Goal: Navigation & Orientation: Understand site structure

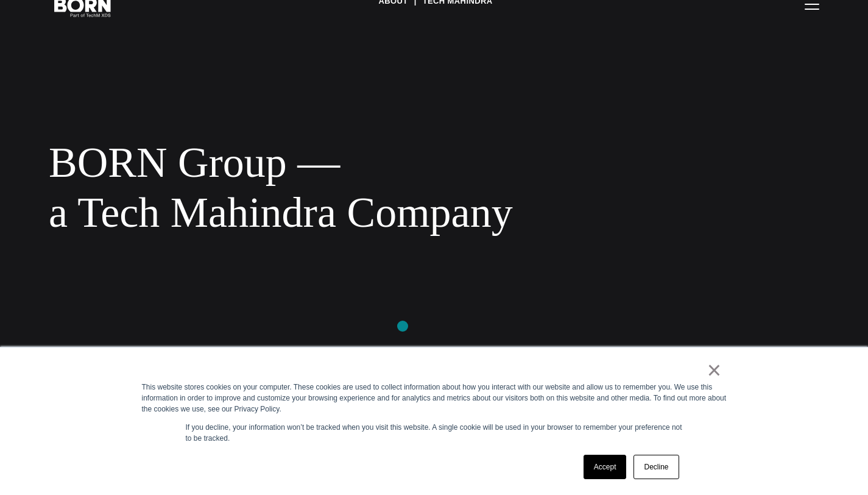
scroll to position [72, 0]
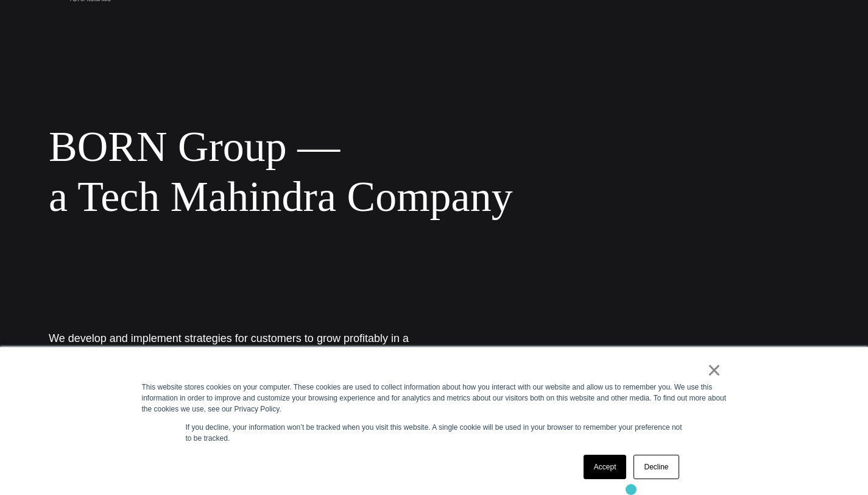
click at [631, 489] on div "× This website stores cookies on your computer. These cookies are used to colle…" at bounding box center [434, 420] width 609 height 147
click at [621, 492] on div "× This website stores cookies on your computer. These cookies are used to colle…" at bounding box center [434, 420] width 609 height 147
click at [603, 475] on link "Accept" at bounding box center [605, 466] width 43 height 24
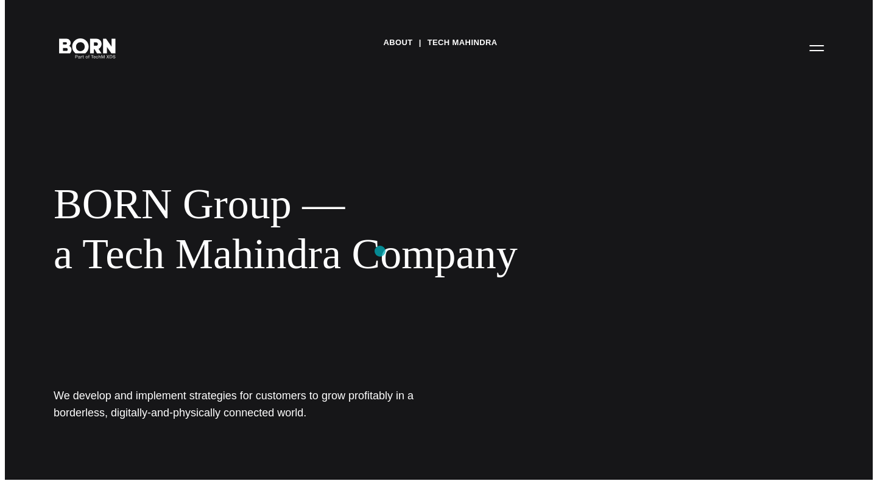
scroll to position [23, 0]
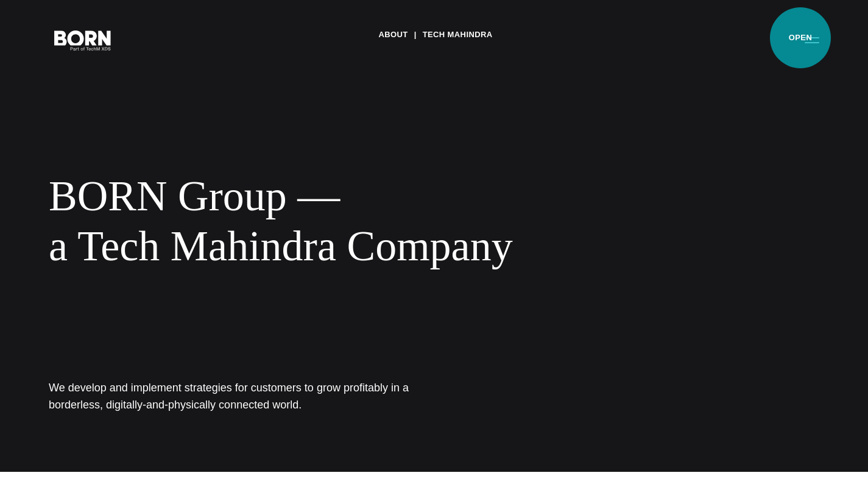
click at [811, 32] on button "Primary Menu" at bounding box center [811, 40] width 29 height 26
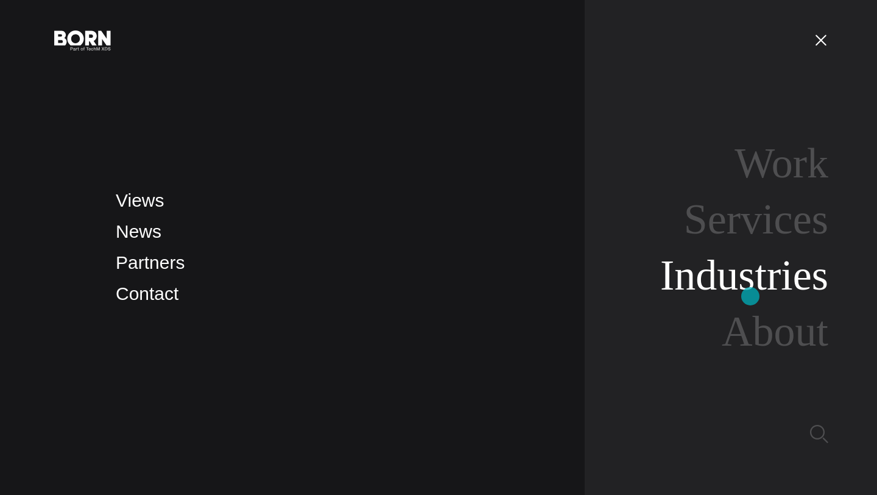
click at [750, 296] on link "Industries" at bounding box center [744, 275] width 168 height 47
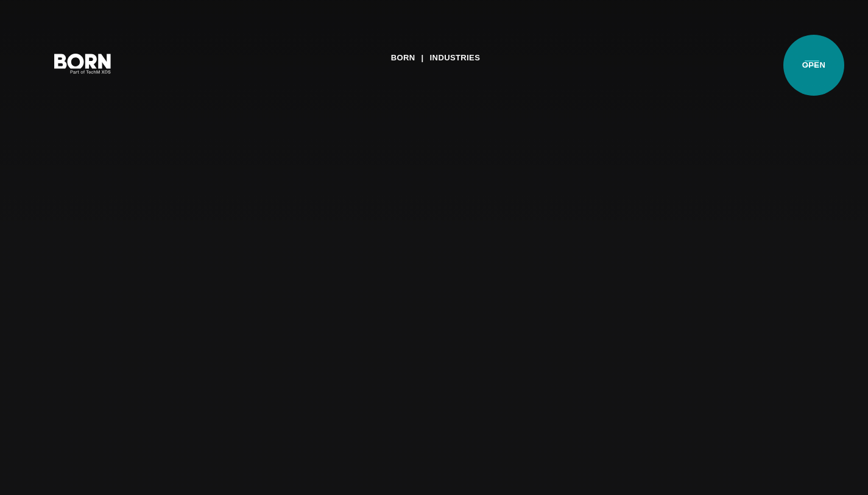
click at [814, 65] on button "Primary Menu" at bounding box center [811, 63] width 29 height 26
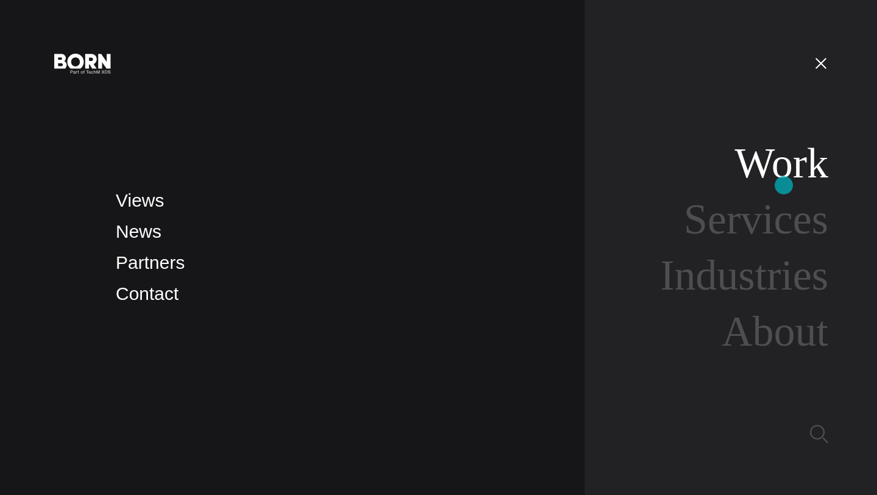
click at [784, 185] on link "Work" at bounding box center [782, 162] width 94 height 47
click at [784, 171] on link "Work" at bounding box center [782, 162] width 94 height 47
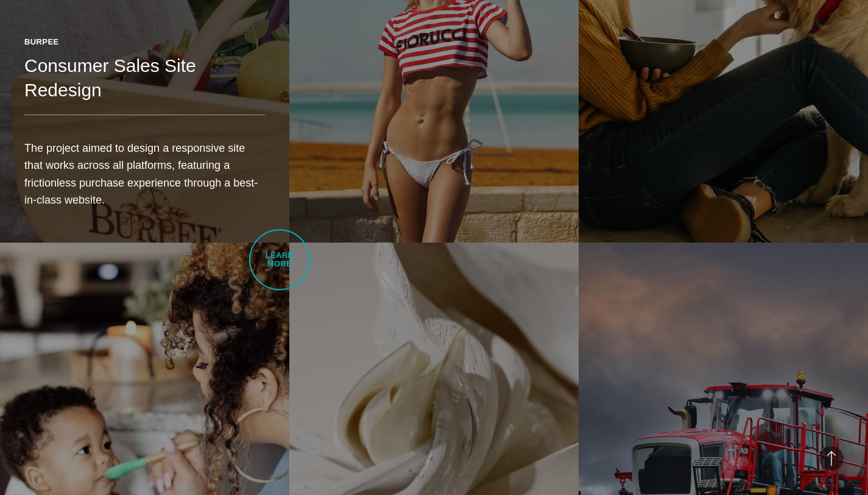
scroll to position [2552, 0]
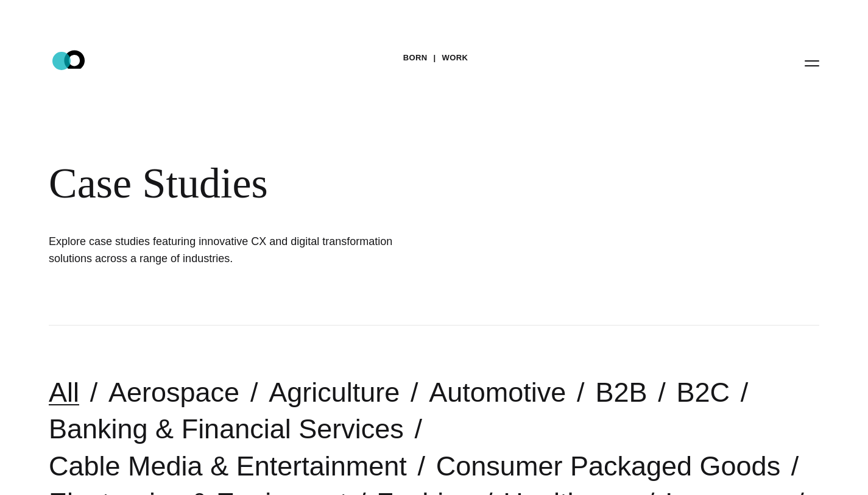
click at [62, 61] on icon ".st0{display:none;} .st1{display:inline;} .st2{font-family:'HelveticaNeue-Mediu…" at bounding box center [83, 63] width 78 height 32
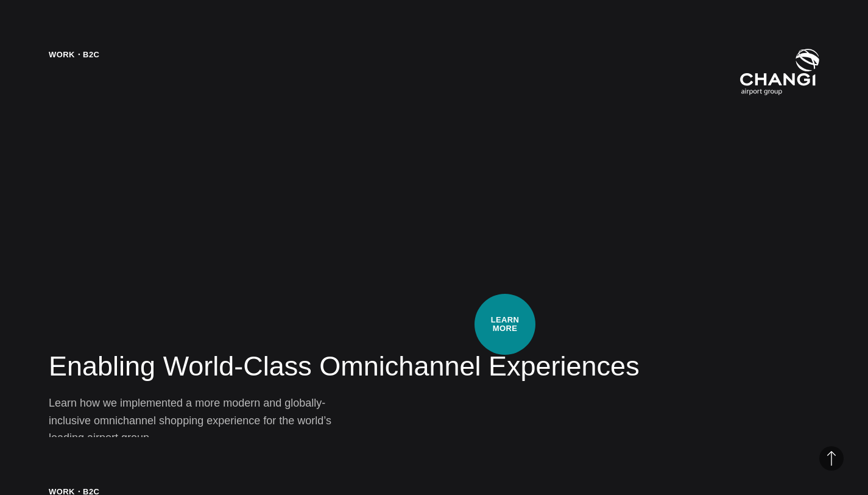
scroll to position [2044, 0]
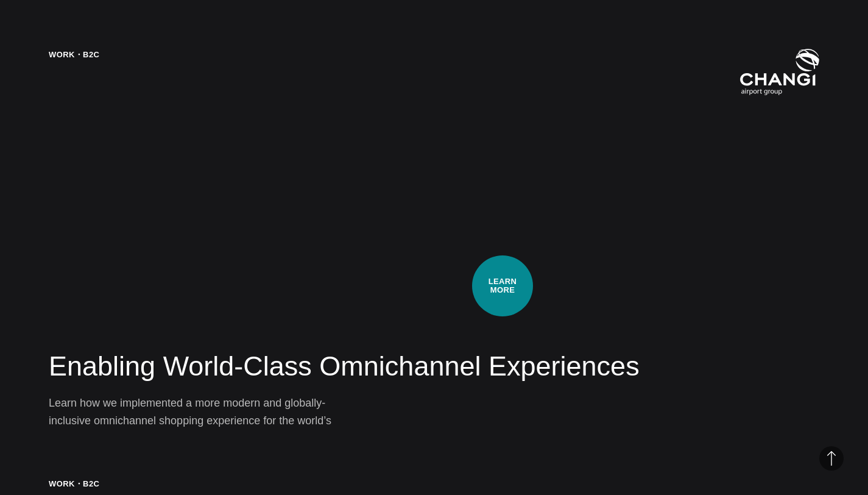
click at [492, 257] on div "Work・B2C Enabling World-Class Omnichannel Experiences Learn how we implemented …" at bounding box center [434, 247] width 868 height 495
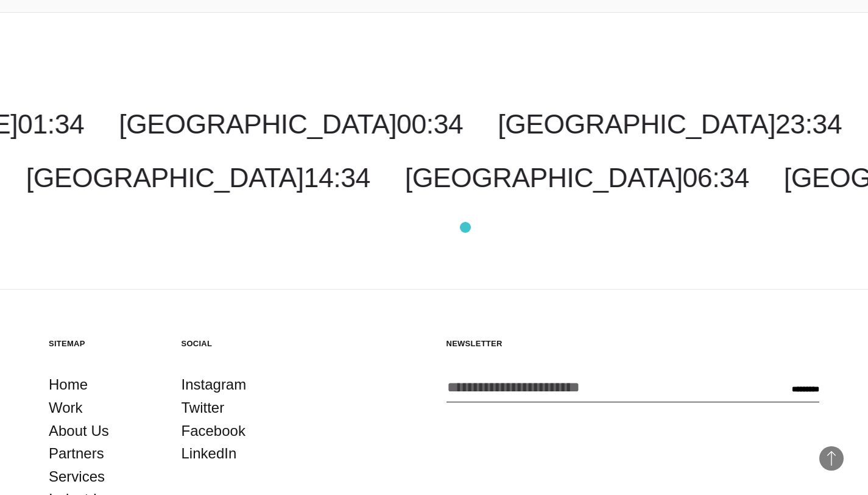
scroll to position [3550, 0]
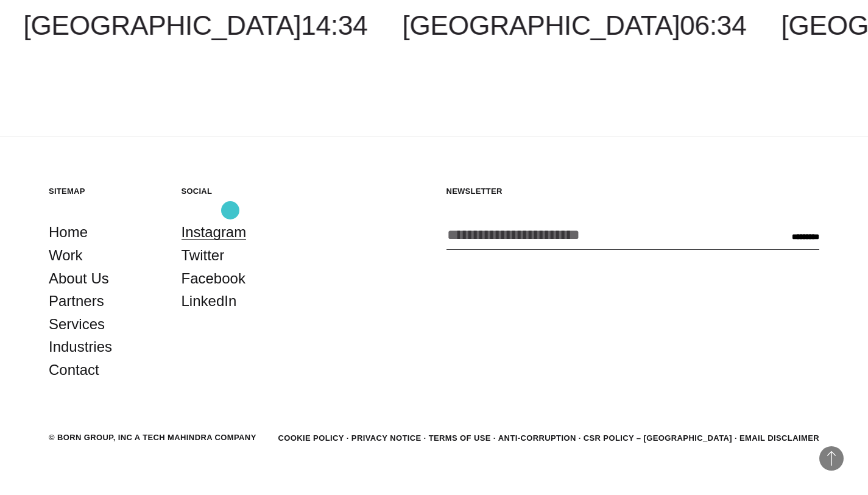
click at [230, 221] on link "Instagram" at bounding box center [214, 232] width 65 height 23
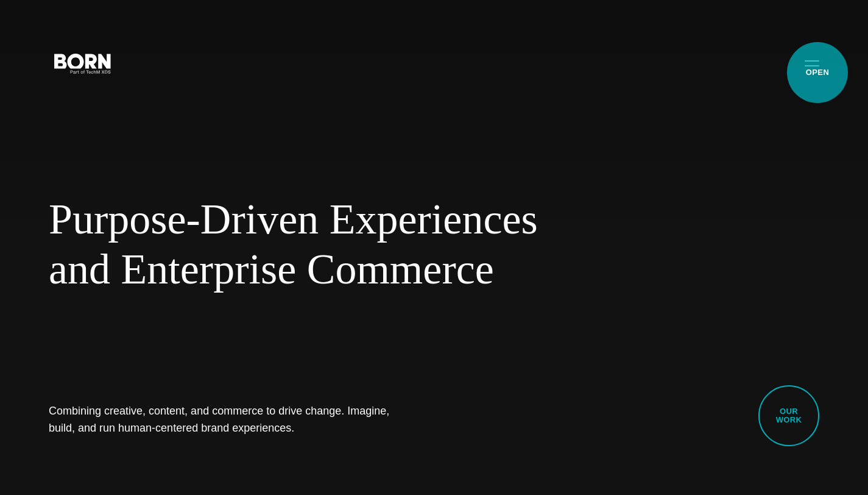
click at [817, 72] on button "Primary Menu" at bounding box center [811, 63] width 29 height 26
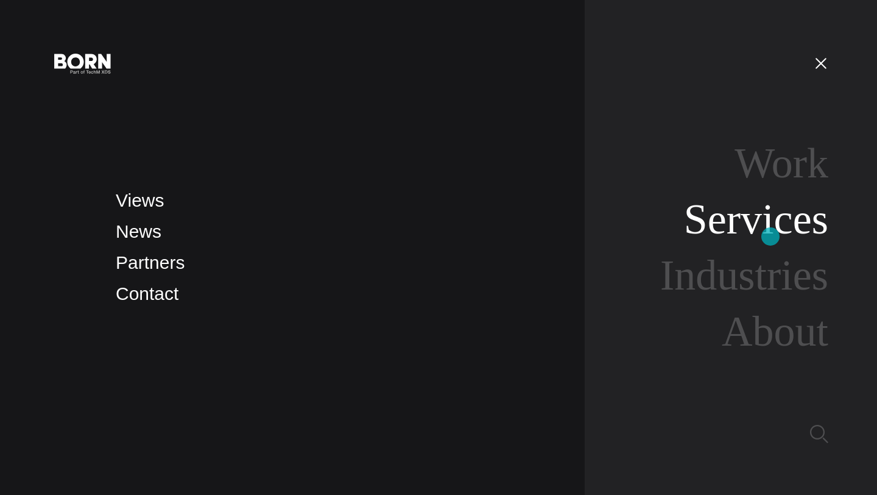
click at [770, 237] on link "Services" at bounding box center [756, 219] width 144 height 47
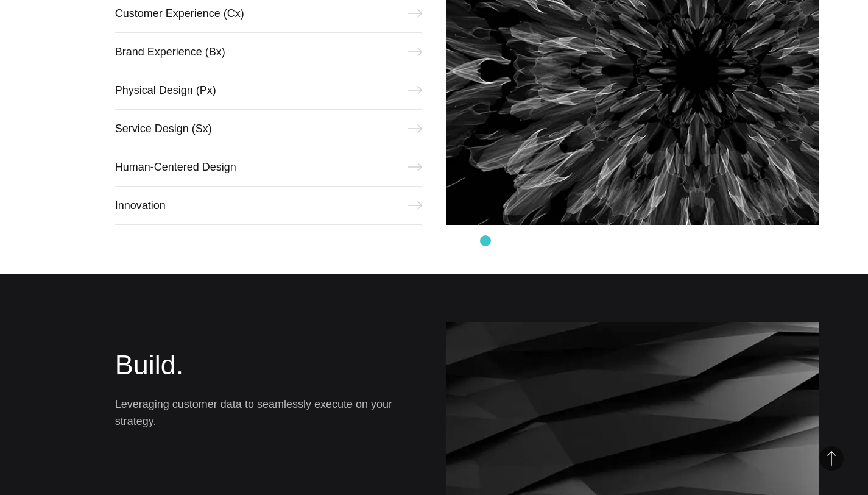
scroll to position [574, 0]
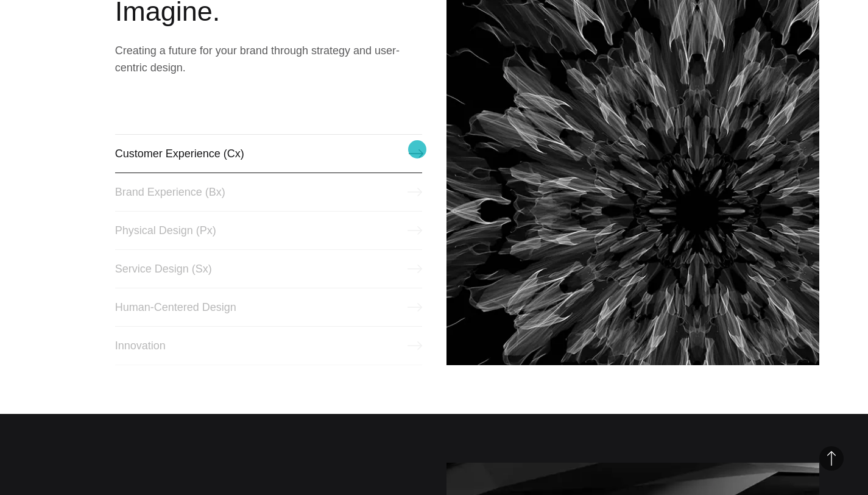
click at [417, 149] on link "Customer Experience (Cx)" at bounding box center [268, 153] width 307 height 39
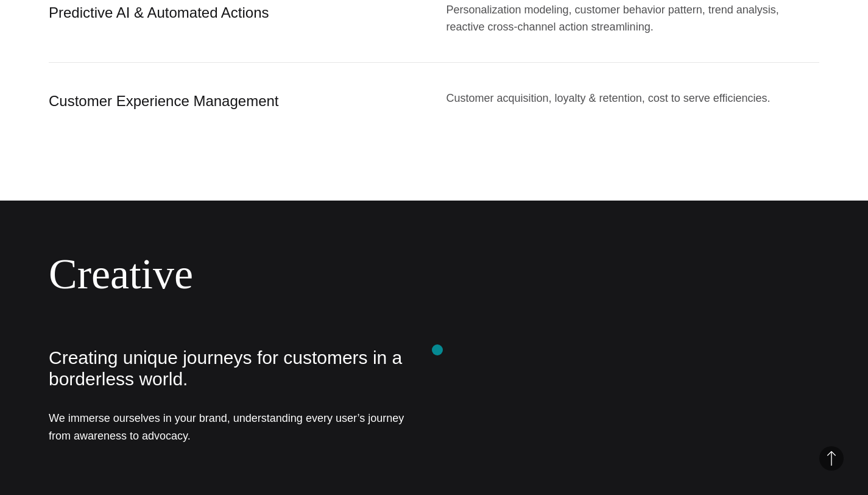
scroll to position [1920, 0]
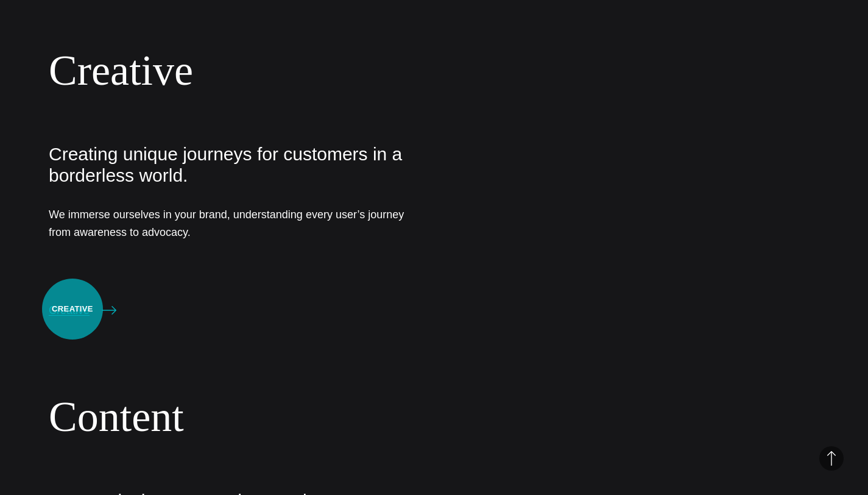
click at [72, 309] on link "Creative" at bounding box center [83, 310] width 68 height 17
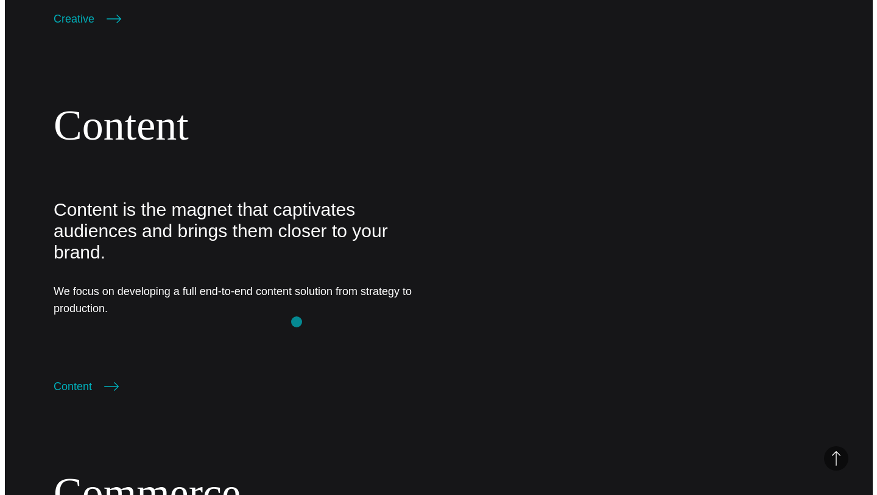
scroll to position [0, 0]
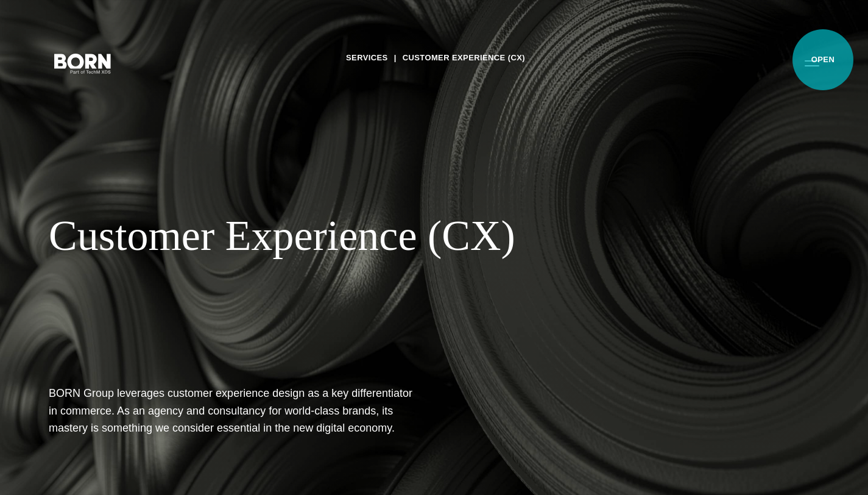
click at [816, 68] on button "Primary Menu" at bounding box center [811, 63] width 29 height 26
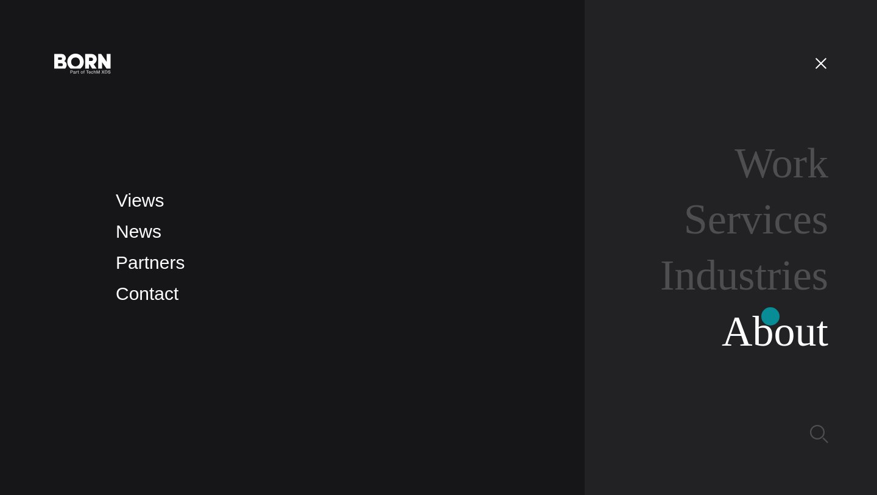
click at [771, 316] on link "About" at bounding box center [775, 331] width 107 height 47
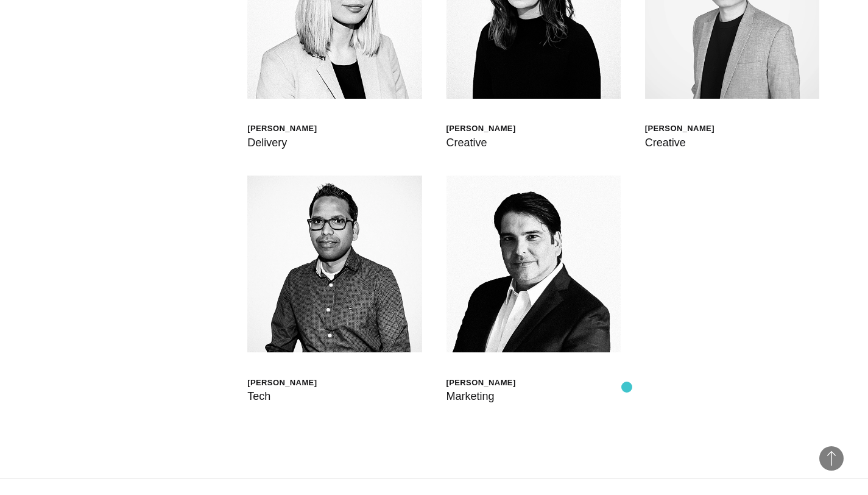
scroll to position [3851, 0]
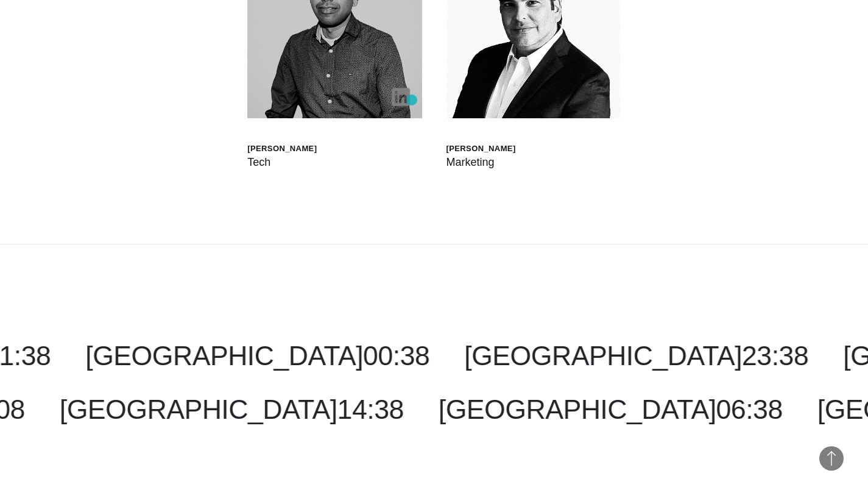
click at [404, 97] on img at bounding box center [401, 97] width 18 height 18
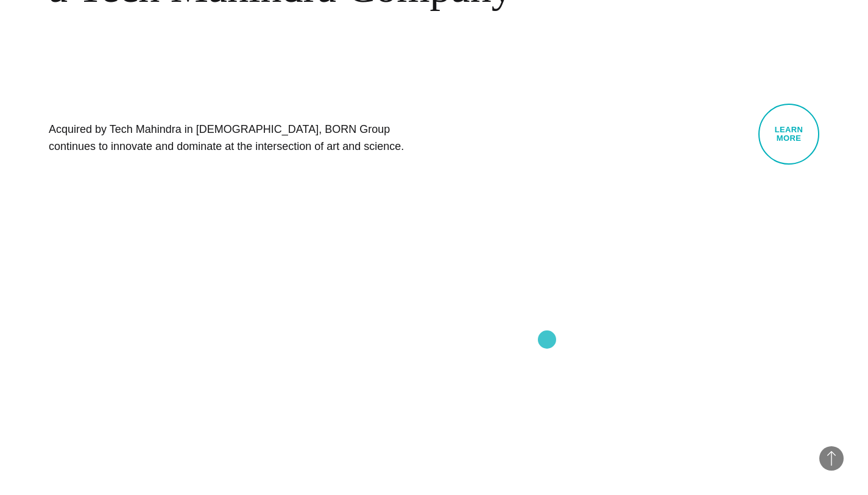
scroll to position [0, 0]
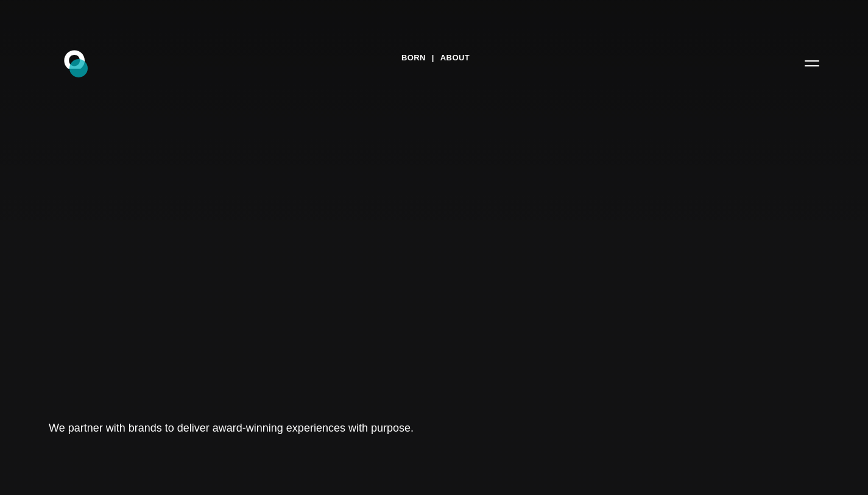
click at [79, 68] on icon ".st0{display:none;} .st1{display:inline;} .st2{font-family:'HelveticaNeue-Mediu…" at bounding box center [83, 63] width 78 height 32
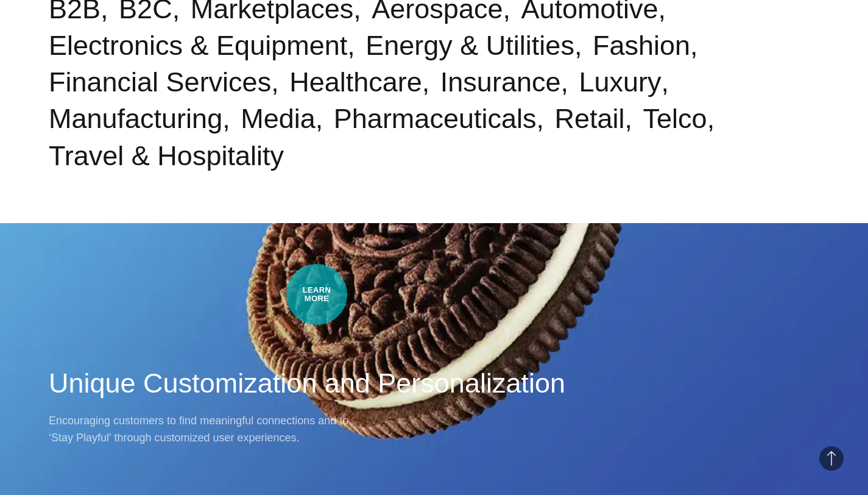
scroll to position [520, 0]
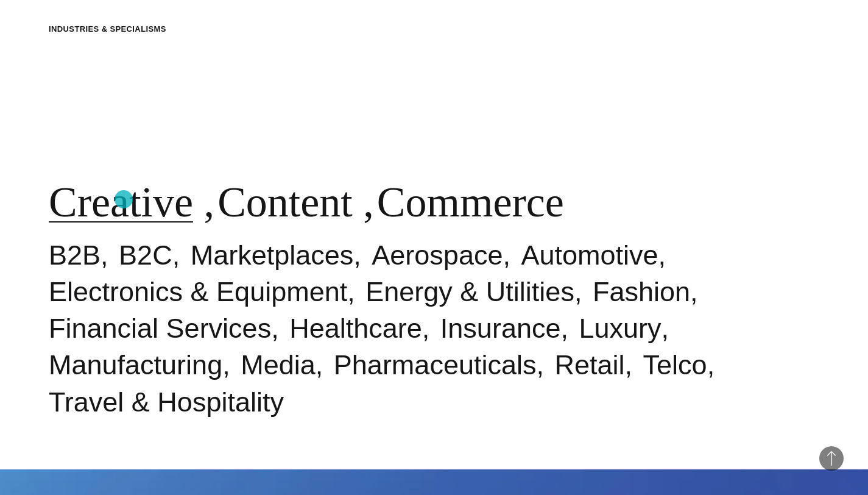
click at [124, 199] on link "Creative" at bounding box center [121, 201] width 144 height 47
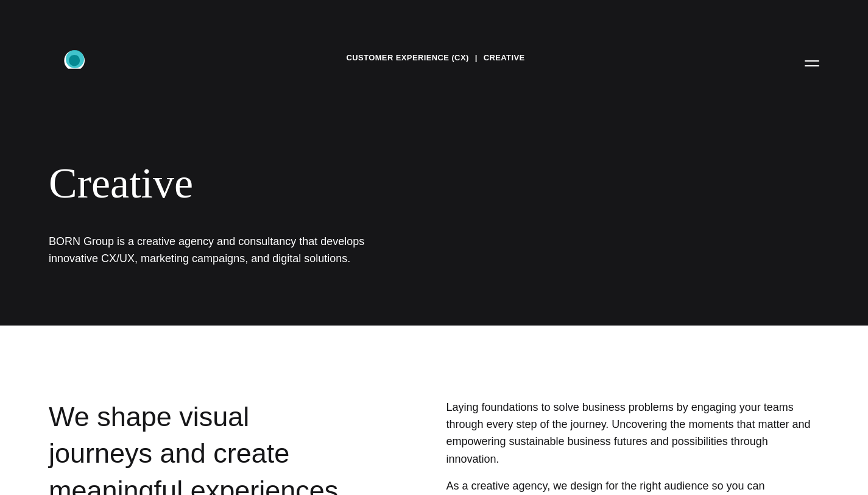
click at [75, 59] on icon ".st0{display:none;} .st1{display:inline;} .st2{font-family:'HelveticaNeue-Mediu…" at bounding box center [83, 63] width 78 height 32
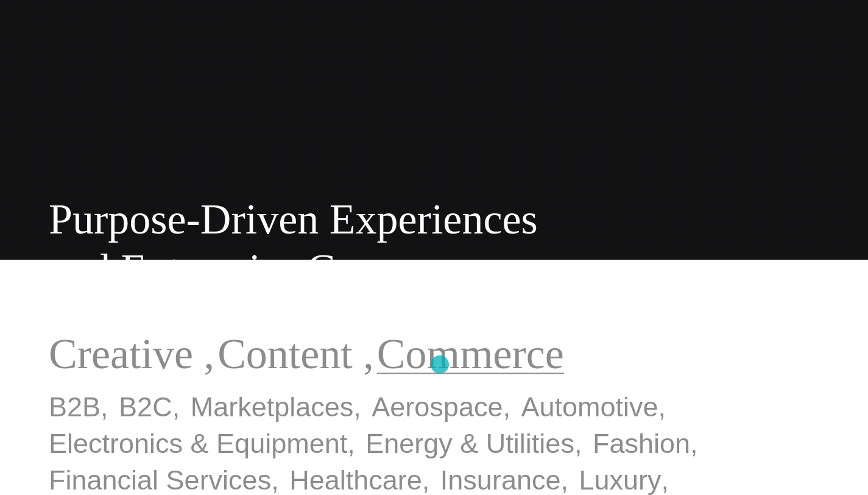
scroll to position [243, 0]
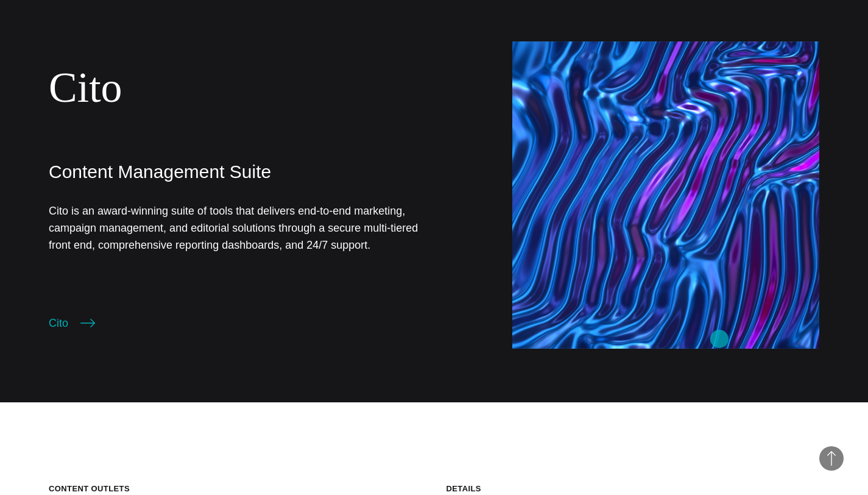
scroll to position [1988, 0]
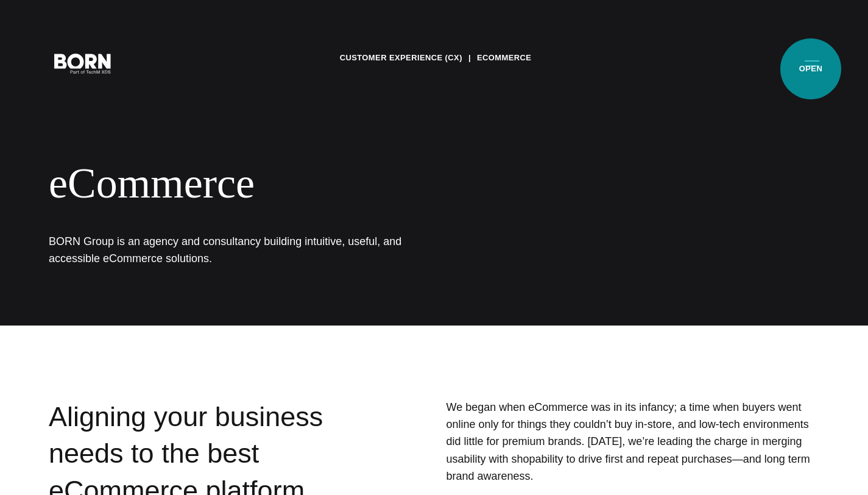
click at [817, 70] on button "Primary Menu" at bounding box center [811, 63] width 29 height 26
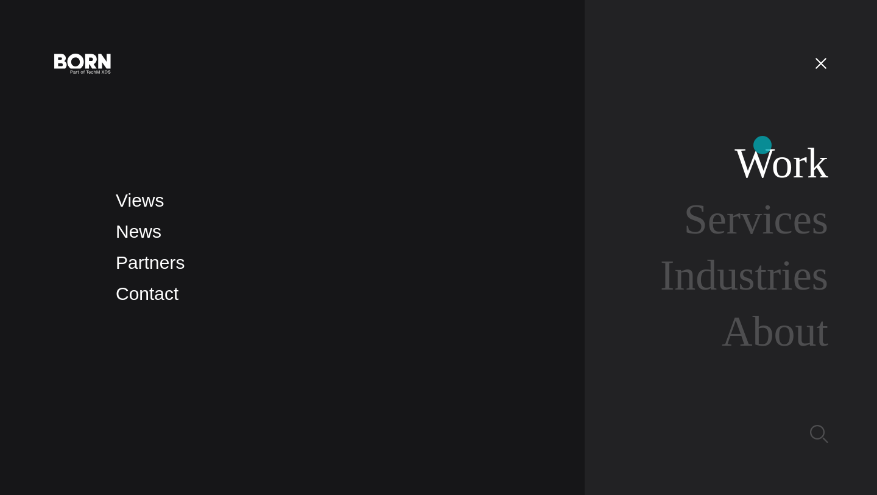
click at [763, 146] on link "Work" at bounding box center [782, 162] width 94 height 47
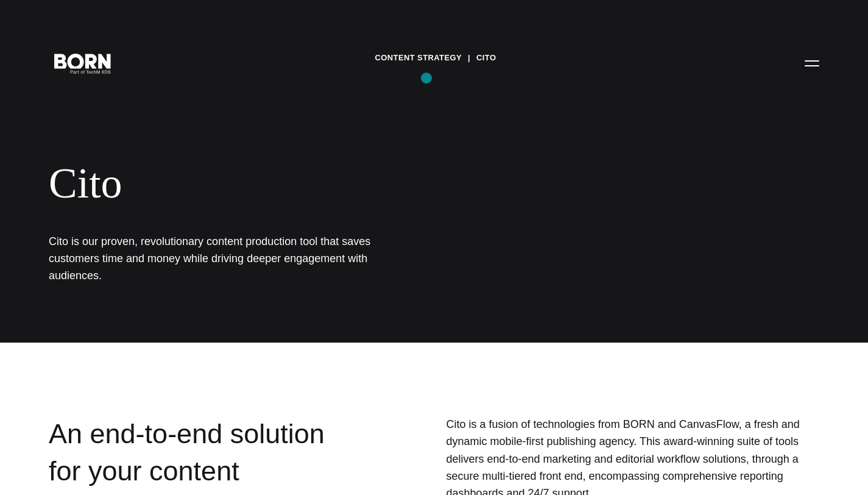
click at [430, 49] on link "Content Strategy" at bounding box center [418, 58] width 87 height 18
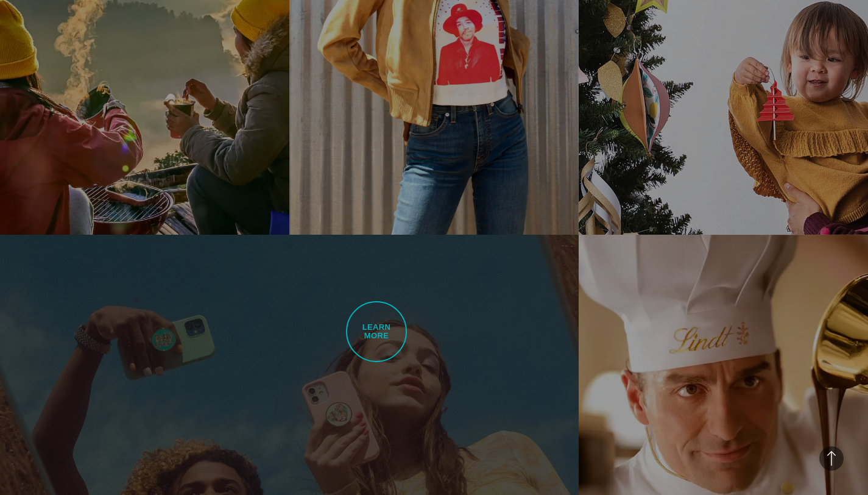
scroll to position [1745, 0]
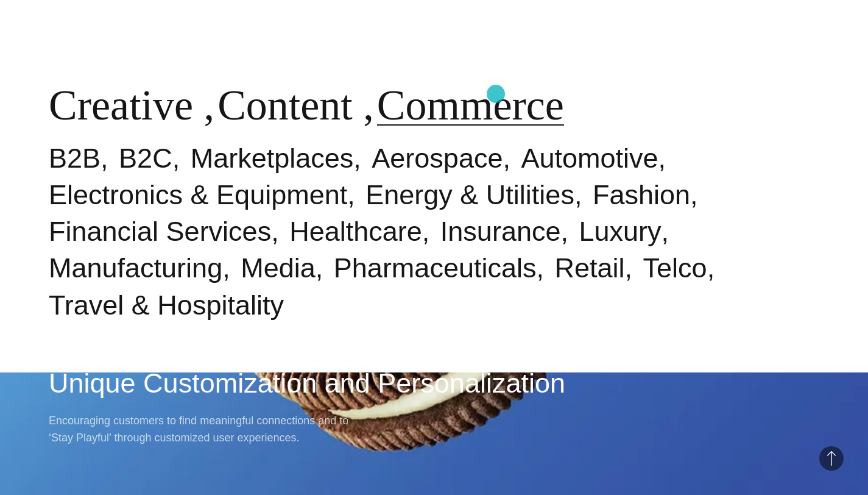
drag, startPoint x: 496, startPoint y: 94, endPoint x: 497, endPoint y: 107, distance: 12.9
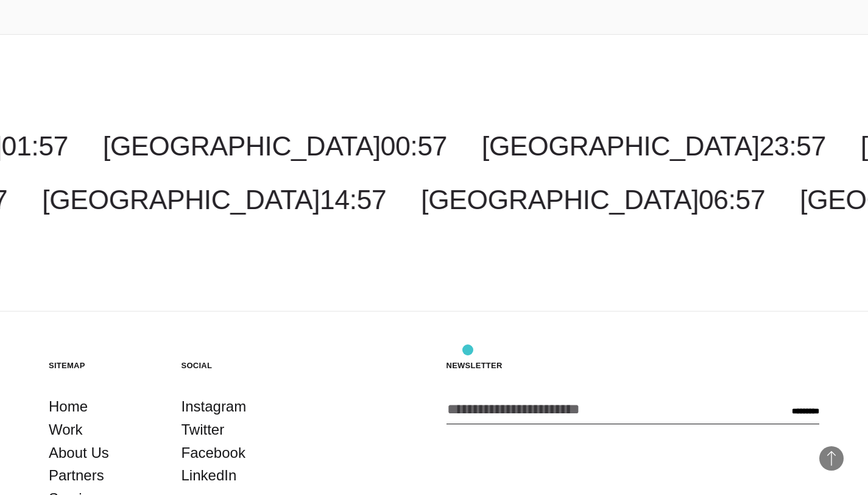
scroll to position [3550, 0]
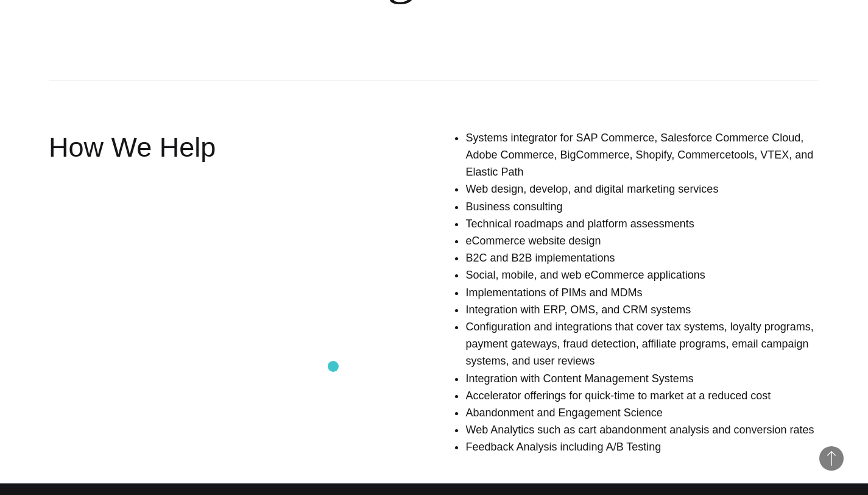
scroll to position [870, 0]
